Goal: Task Accomplishment & Management: Manage account settings

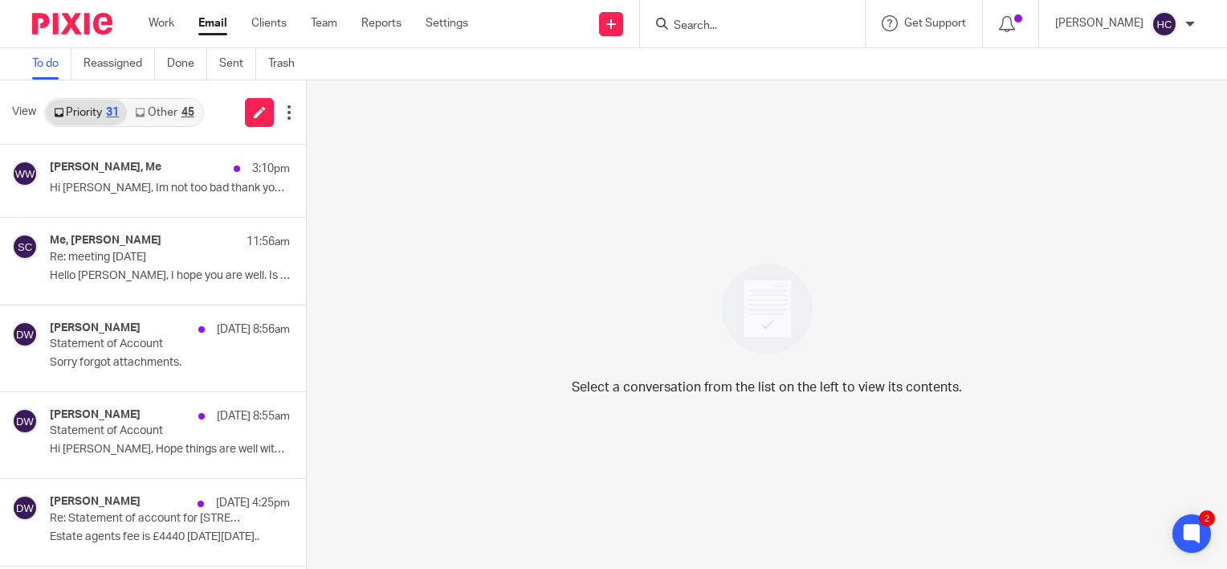
click at [170, 113] on link "Other 45" at bounding box center [164, 113] width 75 height 26
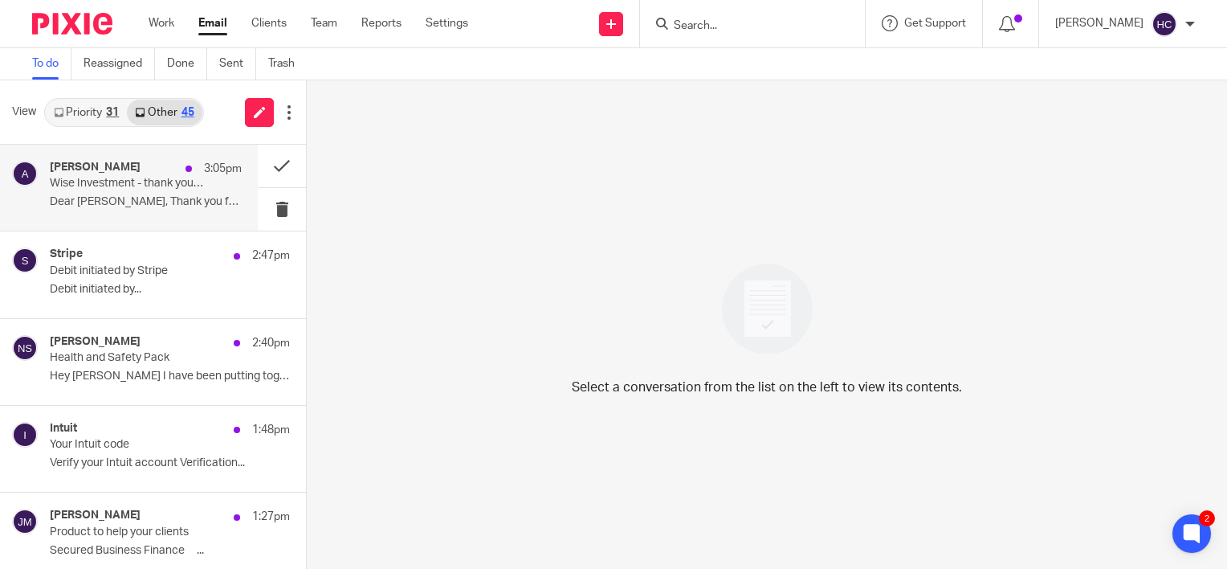
click at [151, 177] on p "Wise Investment - thank you for registering - here’s your webinar recording & s…" at bounding box center [126, 184] width 153 height 14
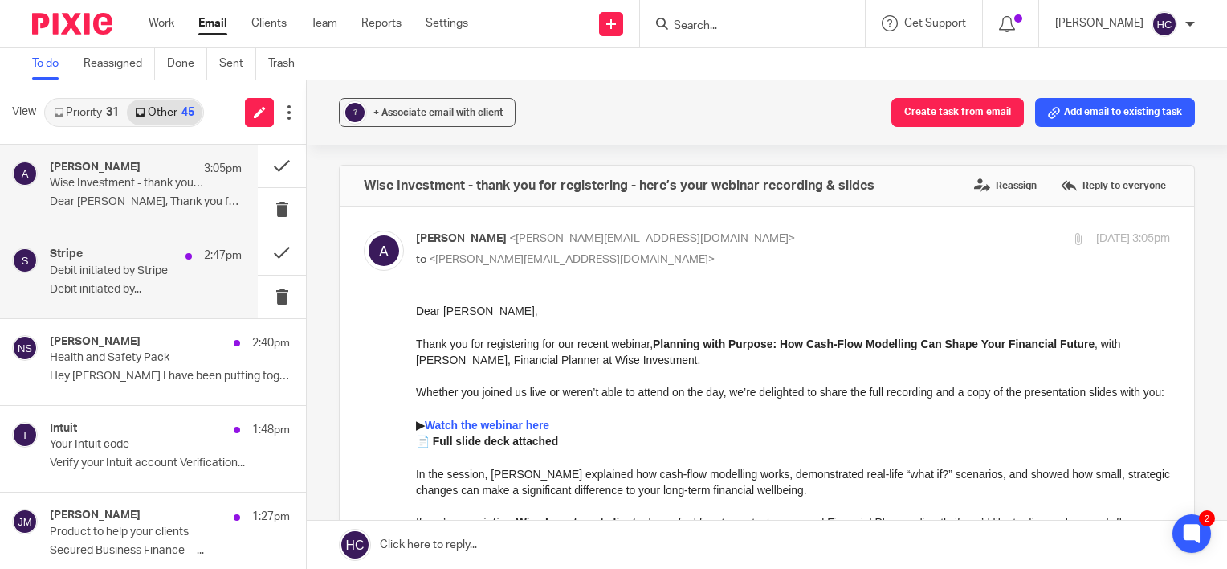
click at [151, 268] on p "Debit initiated by Stripe" at bounding box center [126, 271] width 153 height 14
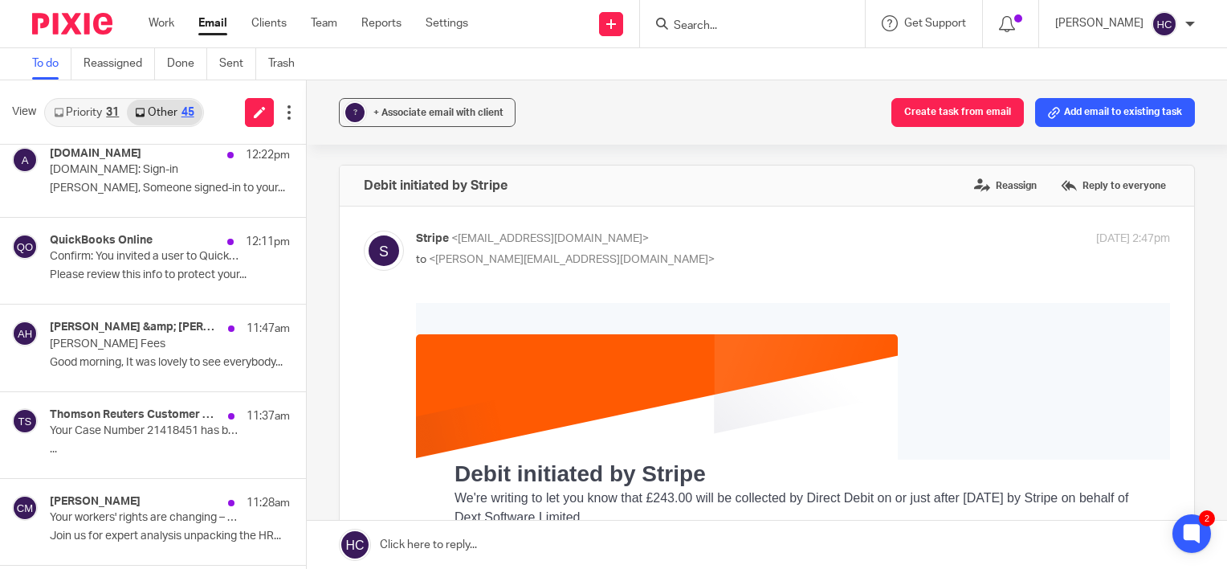
scroll to position [626, 0]
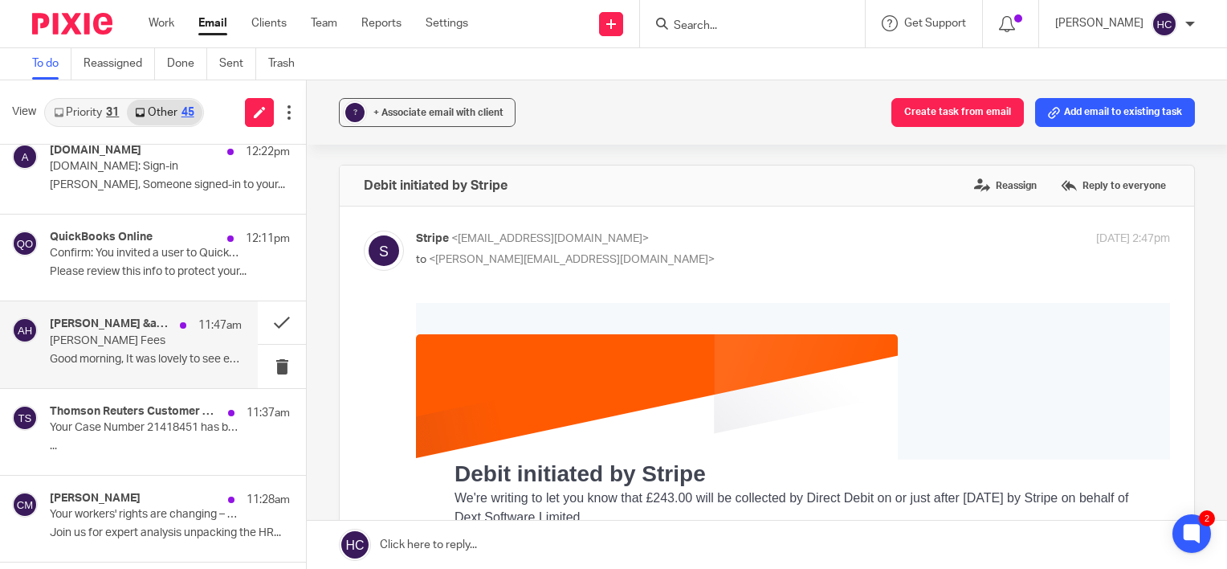
click at [151, 321] on h4 "[PERSON_NAME] &amp; [PERSON_NAME]" at bounding box center [111, 324] width 122 height 14
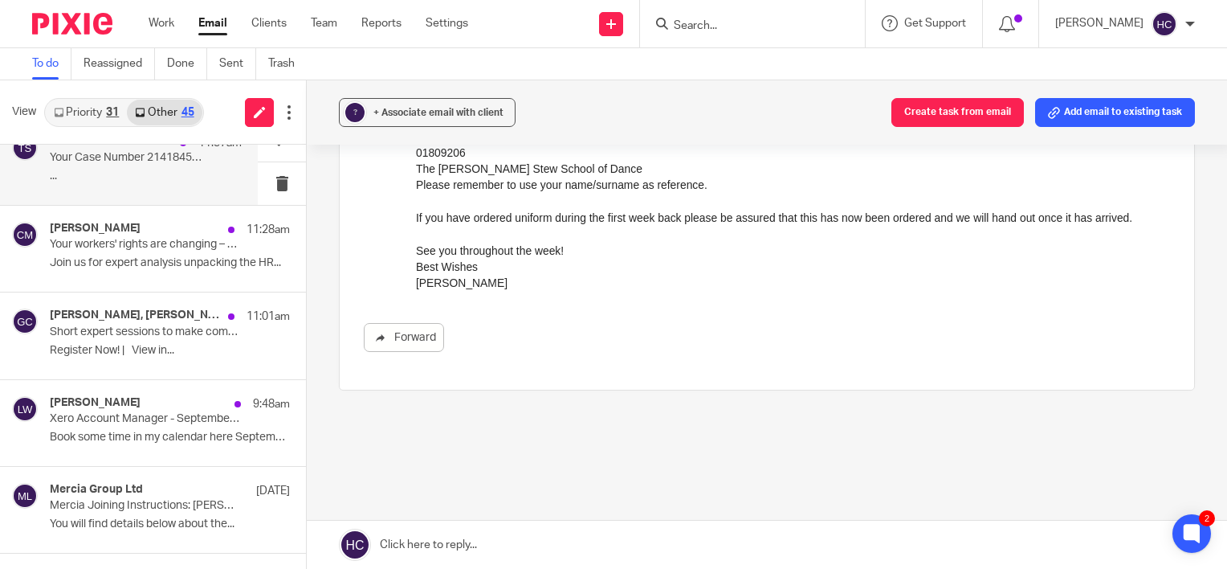
scroll to position [898, 0]
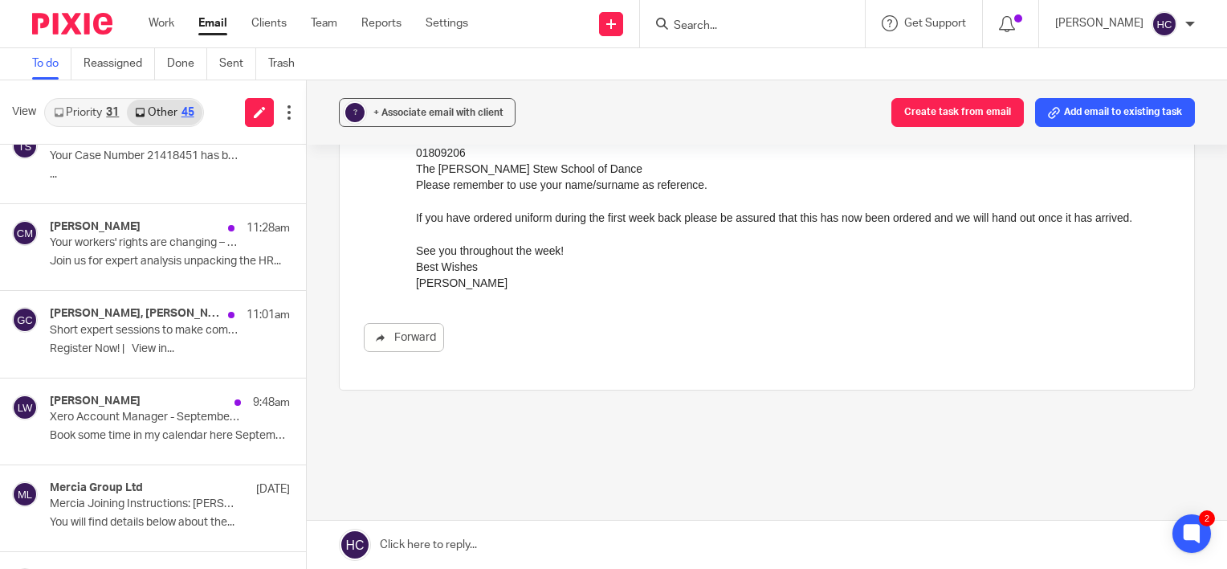
click at [688, 30] on input "Search" at bounding box center [744, 26] width 145 height 14
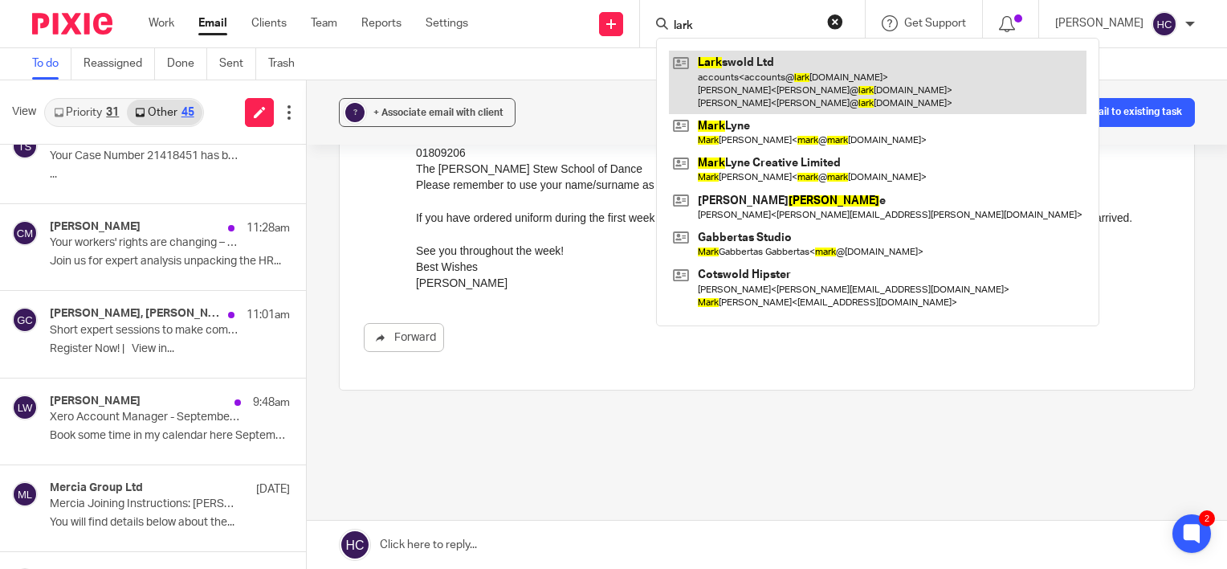
type input "lark"
click at [788, 77] on link at bounding box center [878, 82] width 418 height 63
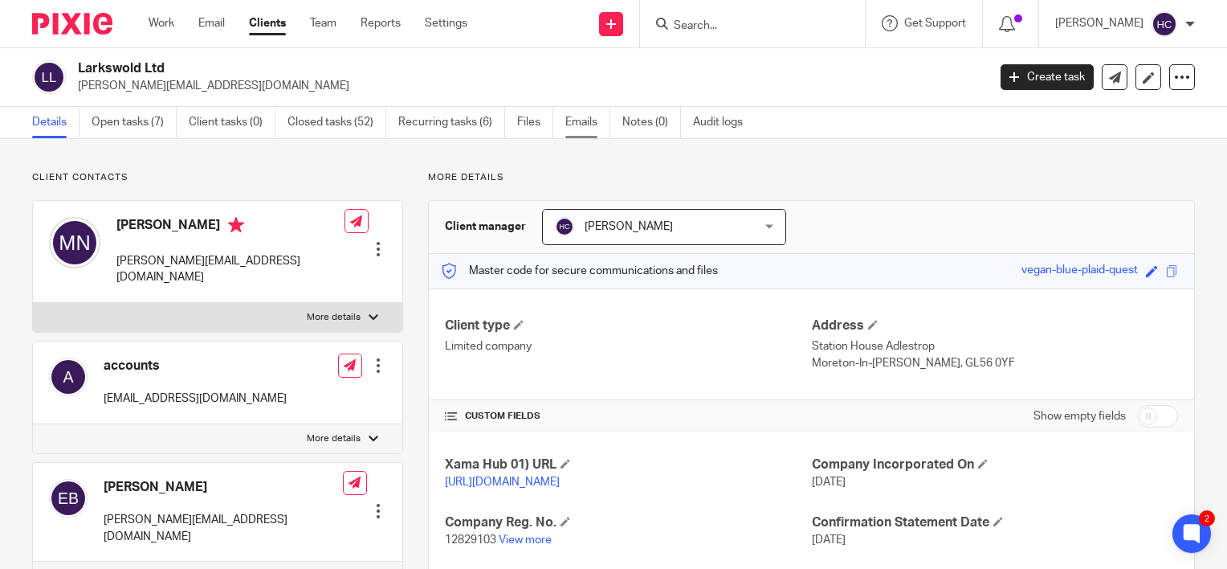
click at [598, 134] on link "Emails" at bounding box center [587, 122] width 45 height 31
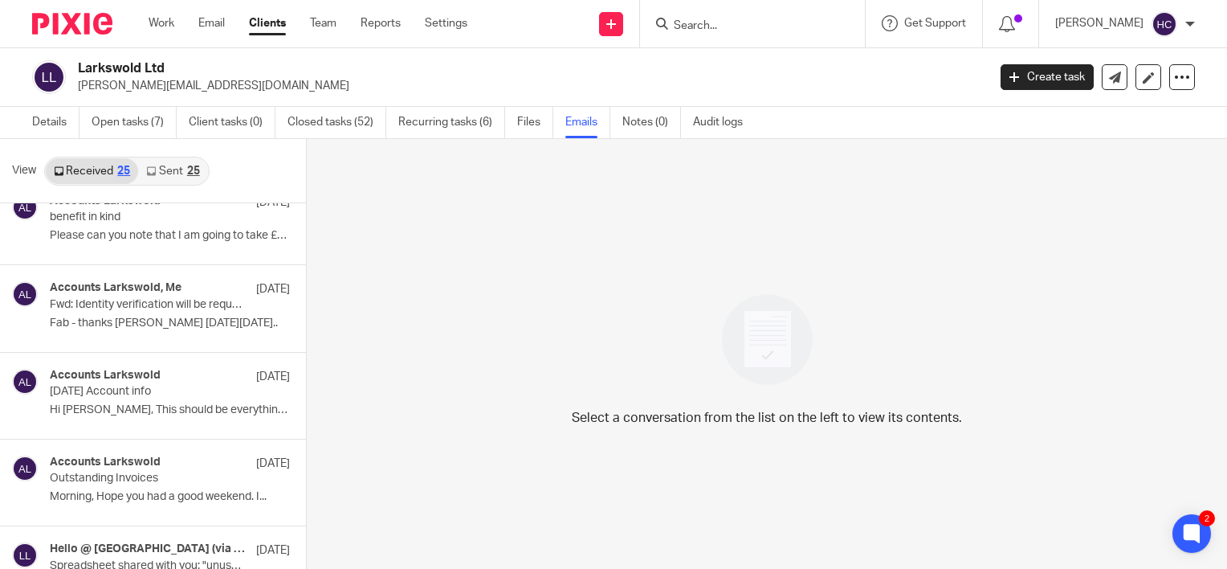
scroll to position [26, 0]
click at [71, 372] on h4 "Accounts Larkswold" at bounding box center [105, 375] width 111 height 14
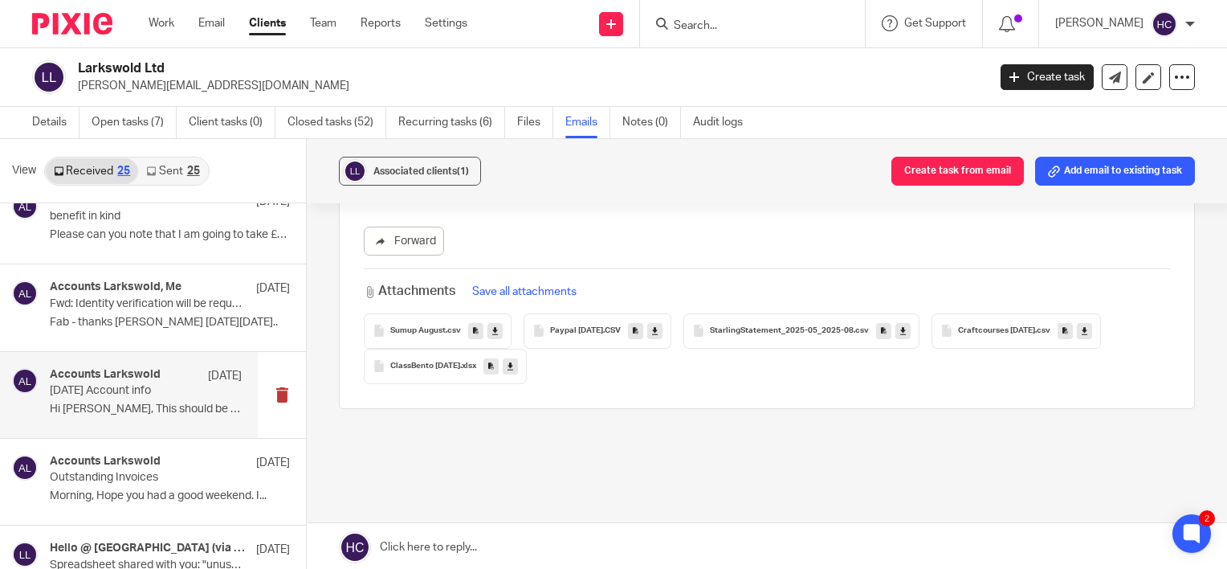
scroll to position [535, 0]
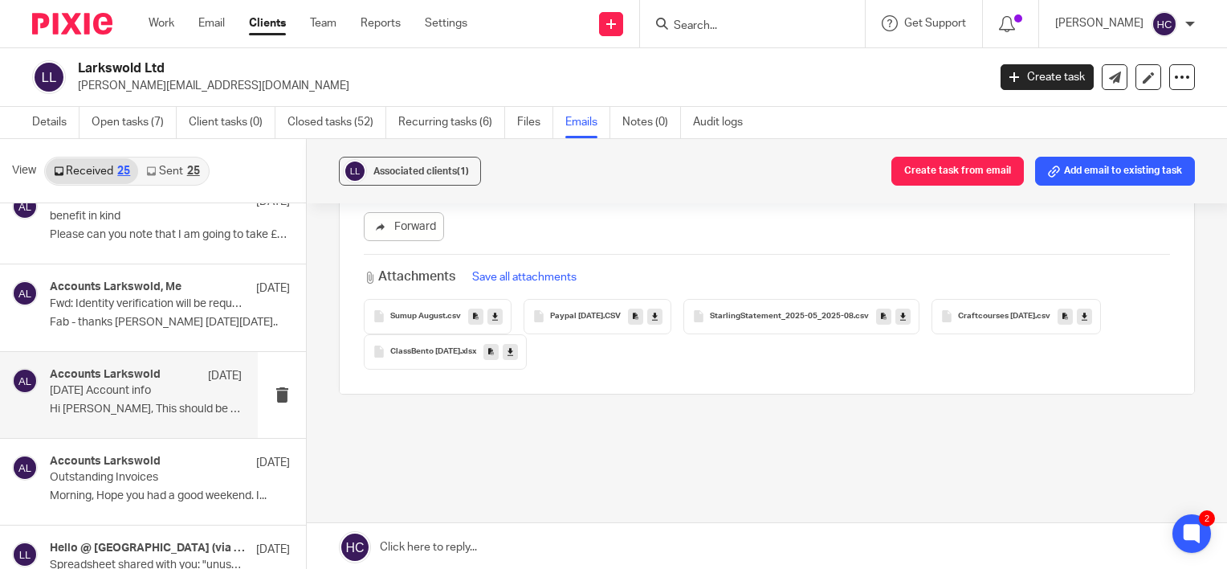
click at [508, 350] on icon at bounding box center [511, 351] width 6 height 12
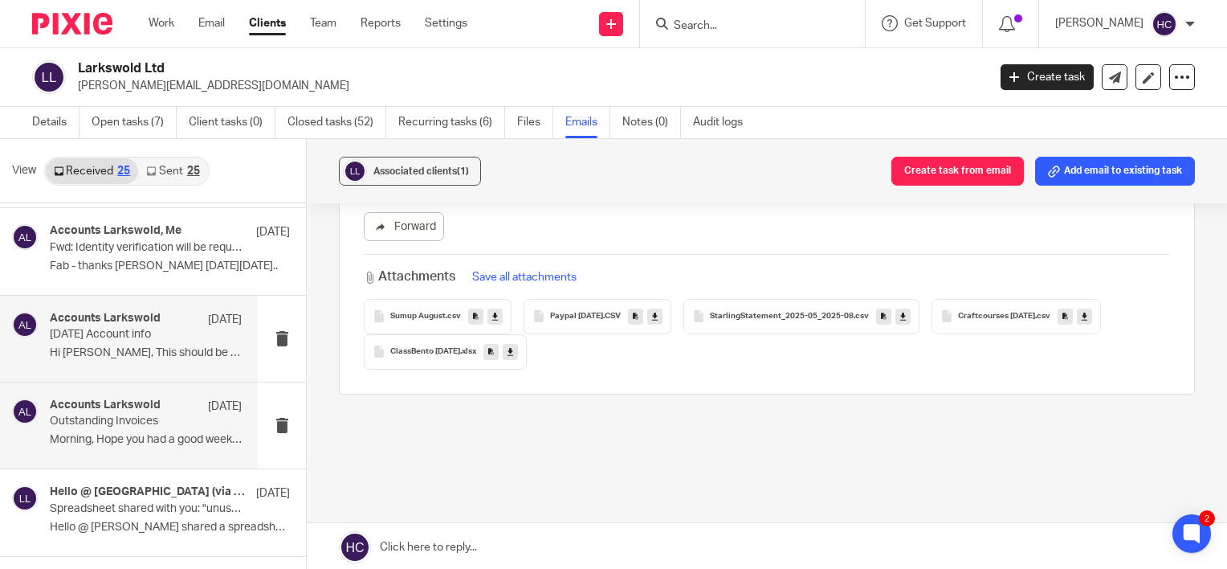
scroll to position [83, 0]
click at [186, 418] on p "Outstanding Invoices" at bounding box center [126, 421] width 153 height 14
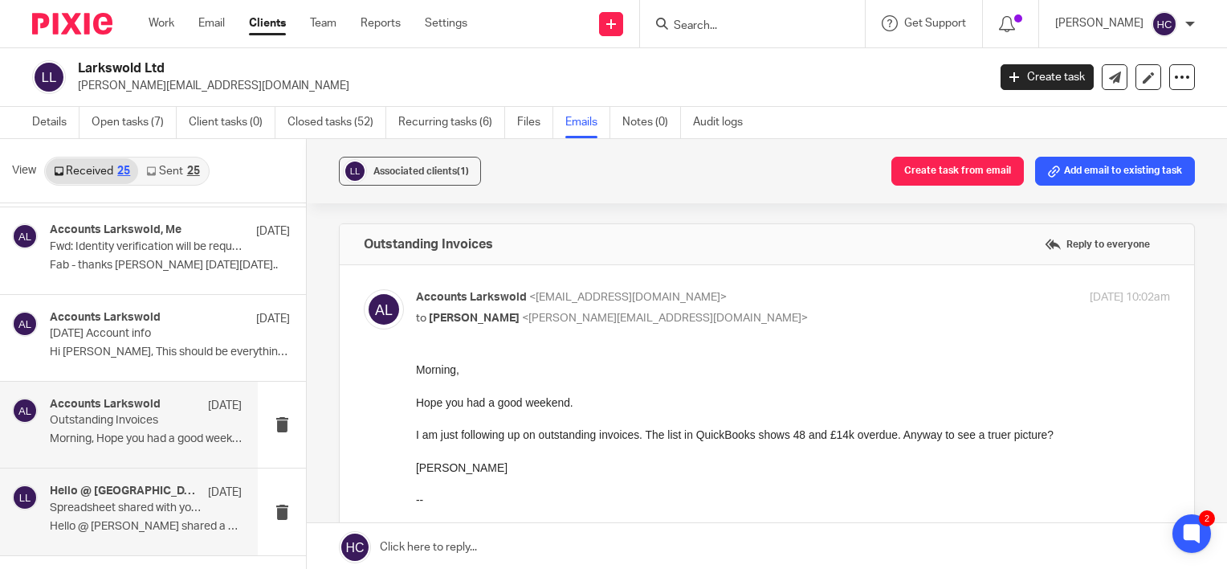
scroll to position [0, 0]
click at [183, 508] on p "Spreadsheet shared with you: "unused gift cards [DATE]-aug"" at bounding box center [126, 508] width 153 height 14
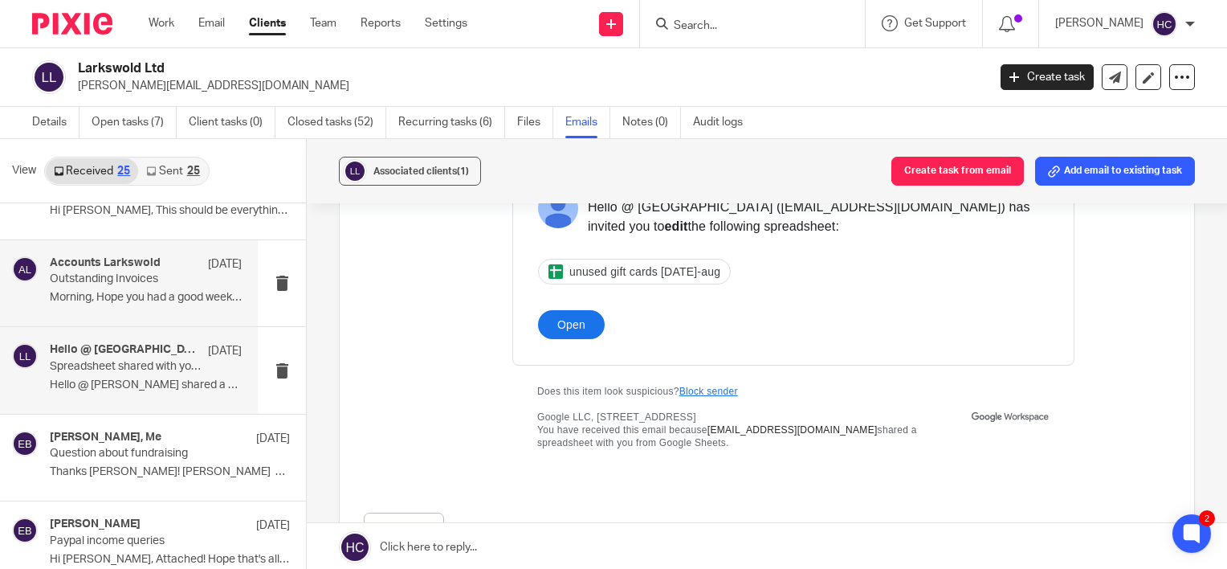
scroll to position [226, 0]
click at [148, 275] on p "Outstanding Invoices" at bounding box center [126, 277] width 153 height 14
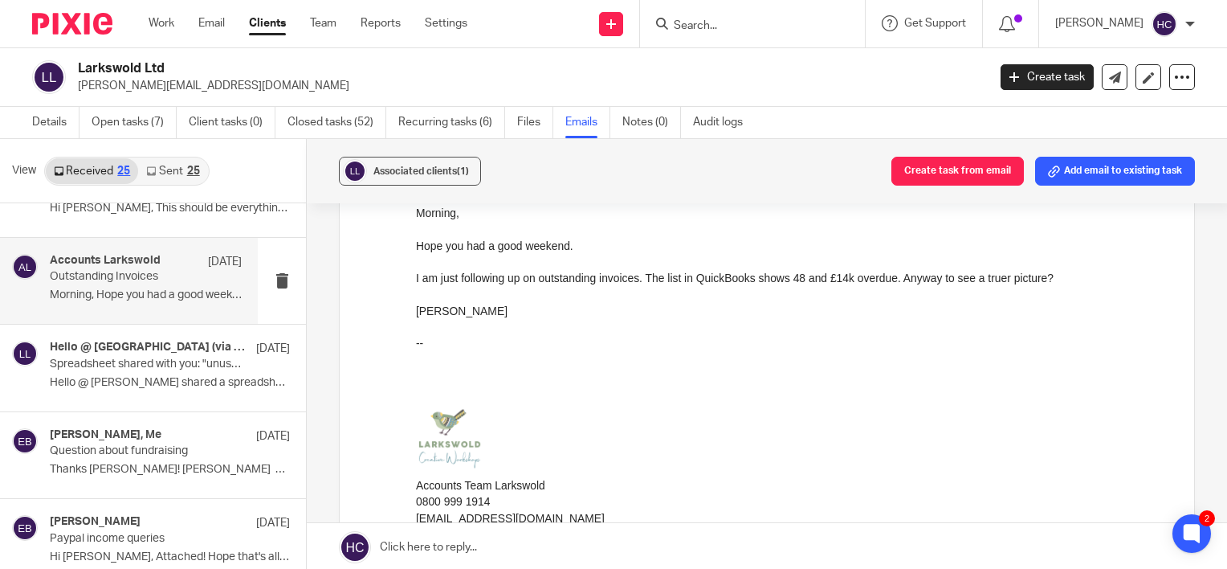
scroll to position [157, 0]
click at [190, 467] on p "Thanks [PERSON_NAME]! [PERSON_NAME] On [DATE],..." at bounding box center [146, 470] width 192 height 14
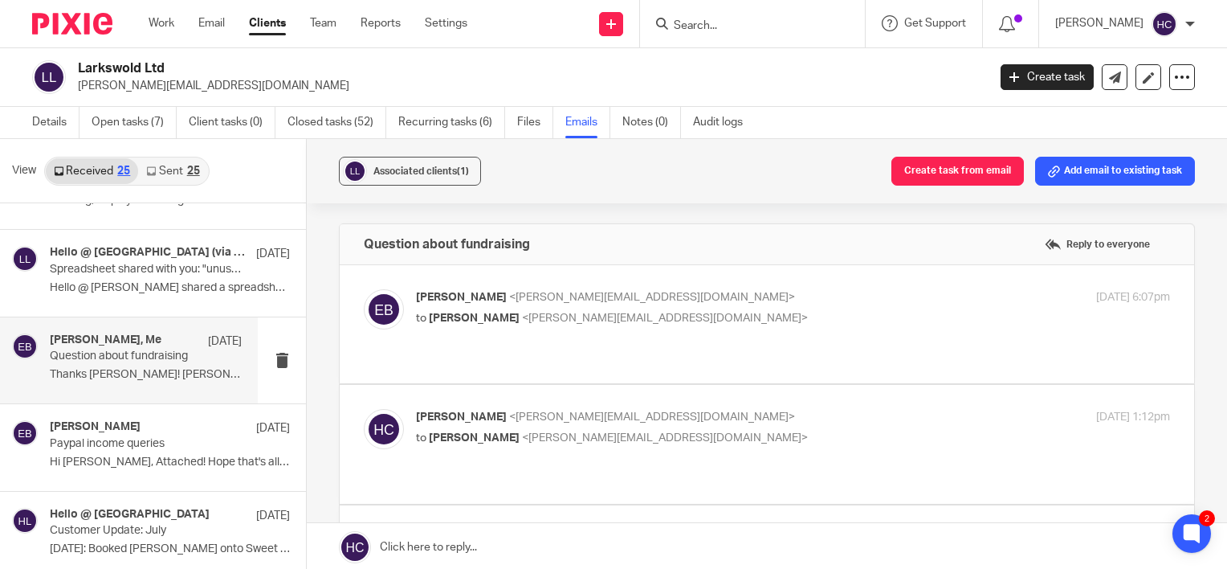
scroll to position [353, 0]
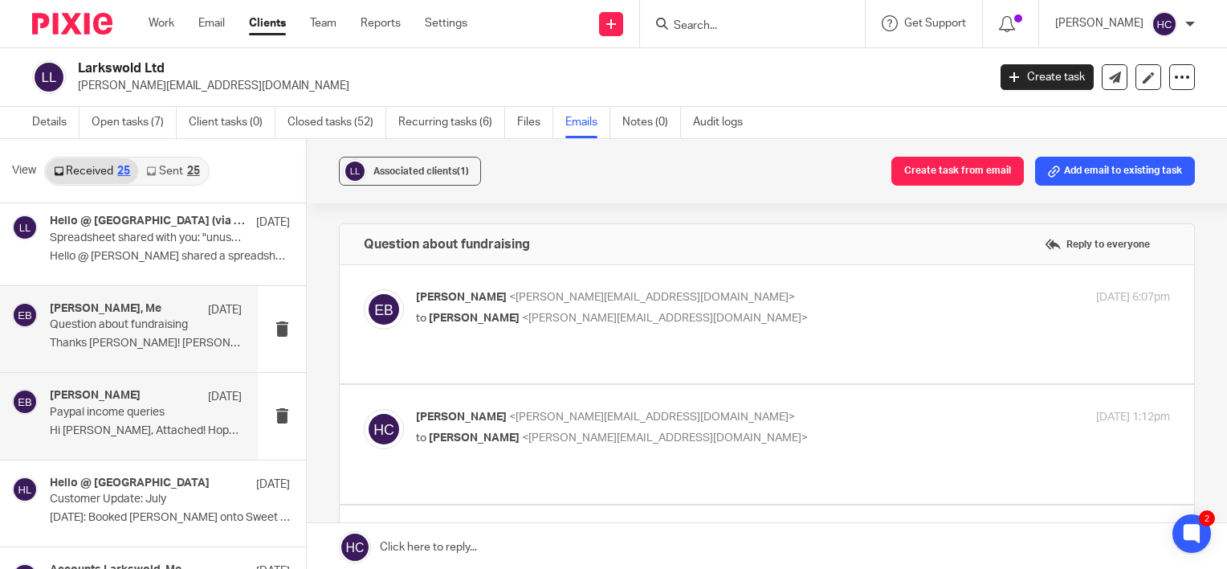
click at [180, 425] on p "Hi [PERSON_NAME], Attached! Hope that's all you..." at bounding box center [146, 431] width 192 height 14
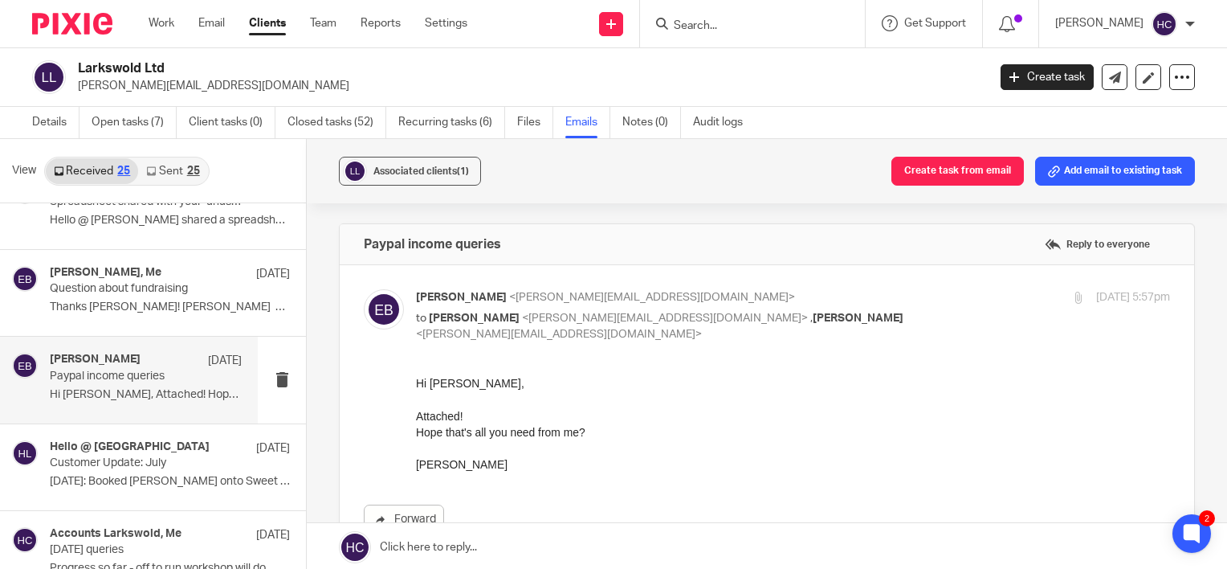
scroll to position [244, 0]
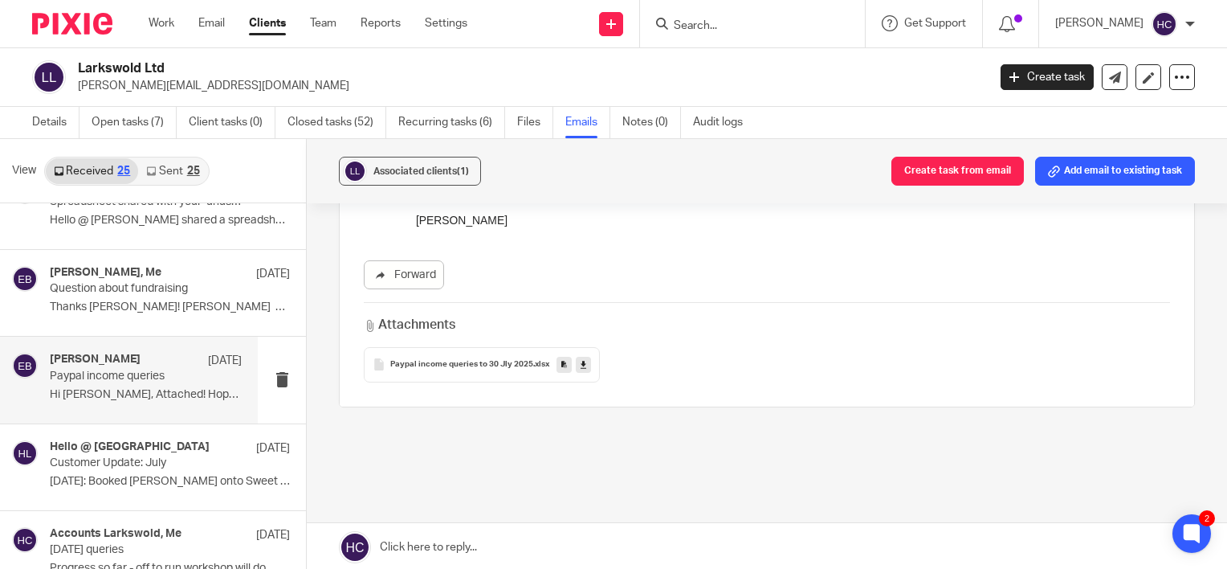
click at [581, 358] on icon at bounding box center [584, 364] width 6 height 12
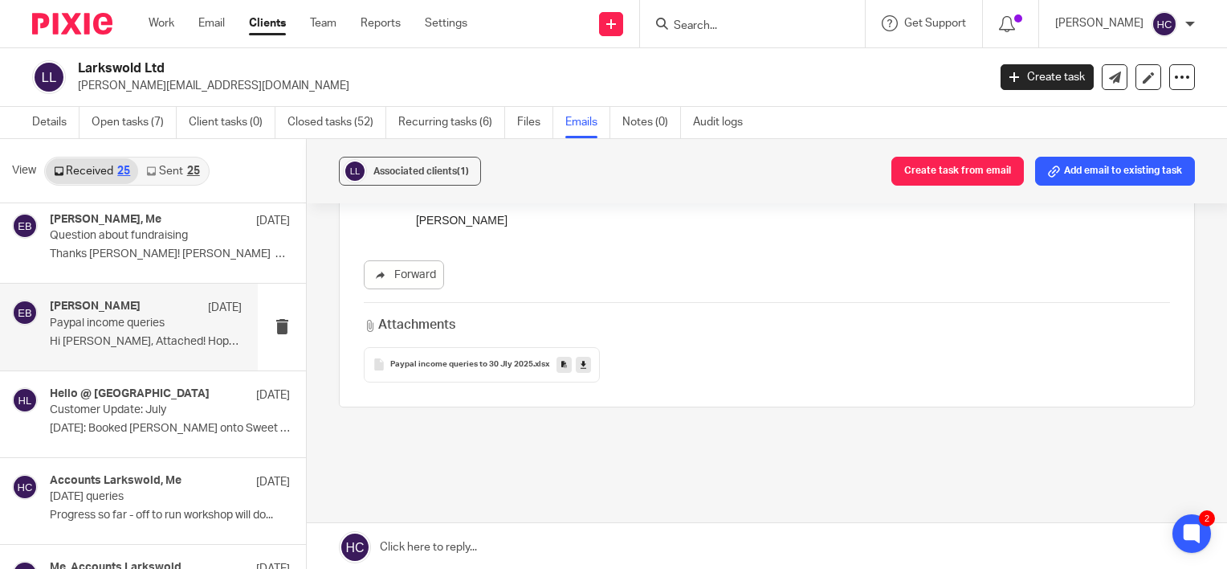
scroll to position [443, 0]
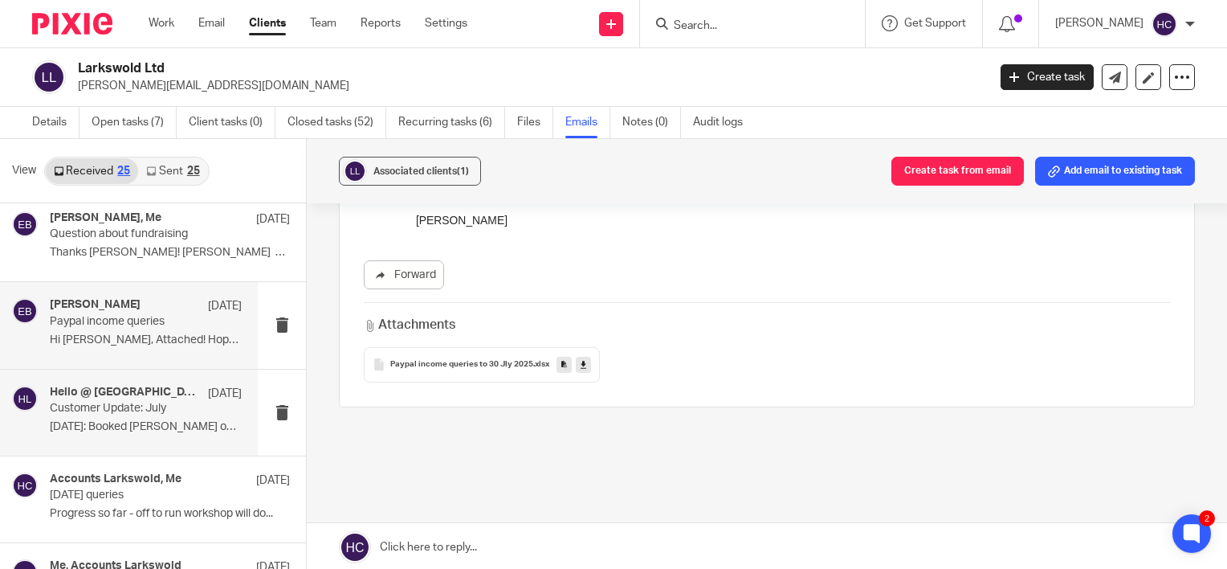
click at [94, 394] on h4 "Hello @ [GEOGRAPHIC_DATA]" at bounding box center [125, 392] width 150 height 14
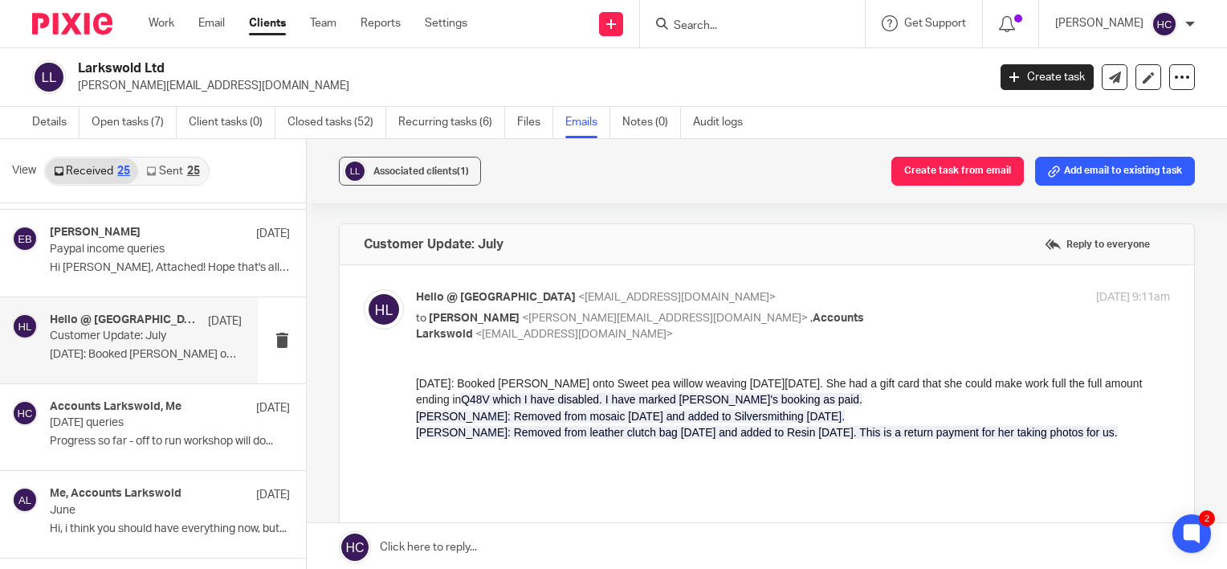
scroll to position [516, 0]
click at [65, 419] on p "[DATE] queries" at bounding box center [146, 422] width 192 height 14
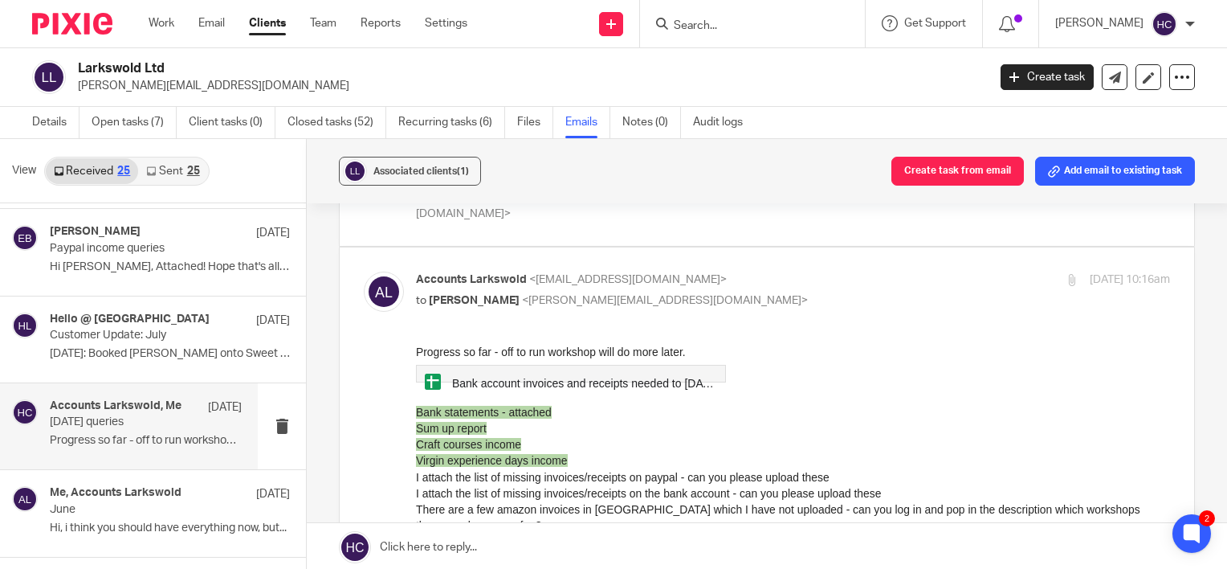
scroll to position [134, 0]
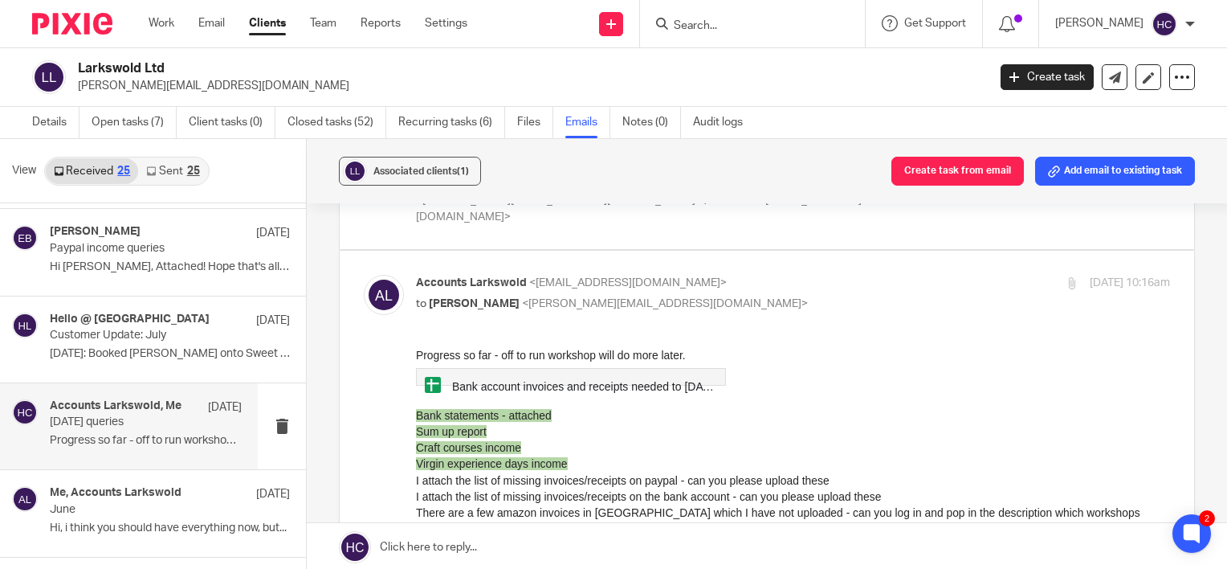
click at [516, 386] on span "Bank account invoices and receipts needed to [DATE]" at bounding box center [586, 386] width 268 height 13
